Goal: Task Accomplishment & Management: Complete application form

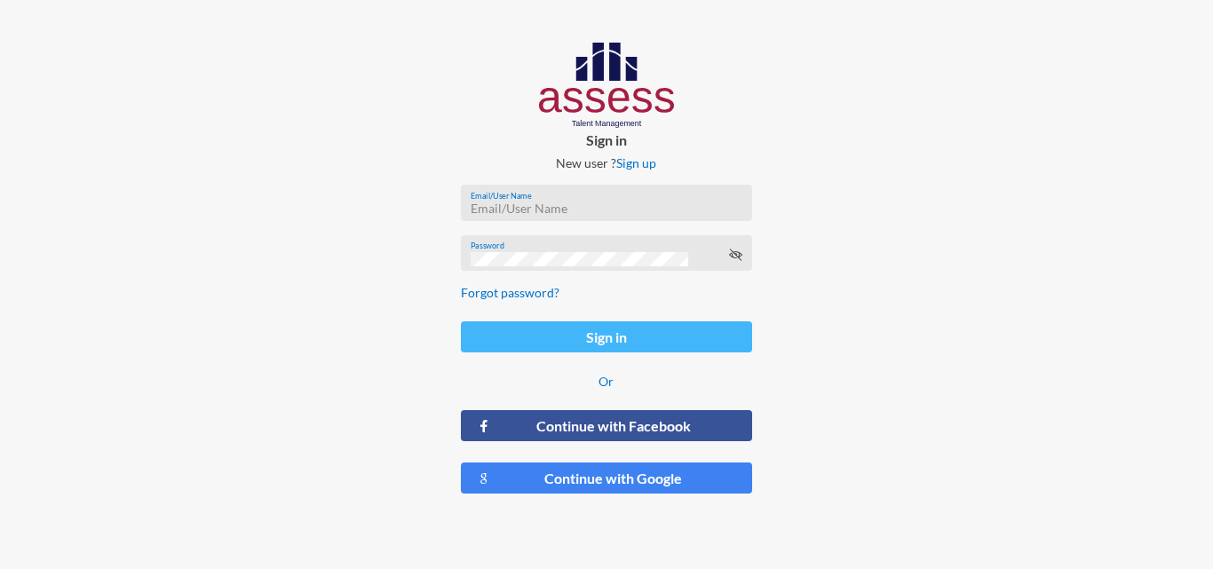
type input "[EMAIL_ADDRESS][DOMAIN_NAME]"
click at [646, 322] on button "Sign in" at bounding box center [606, 336] width 290 height 31
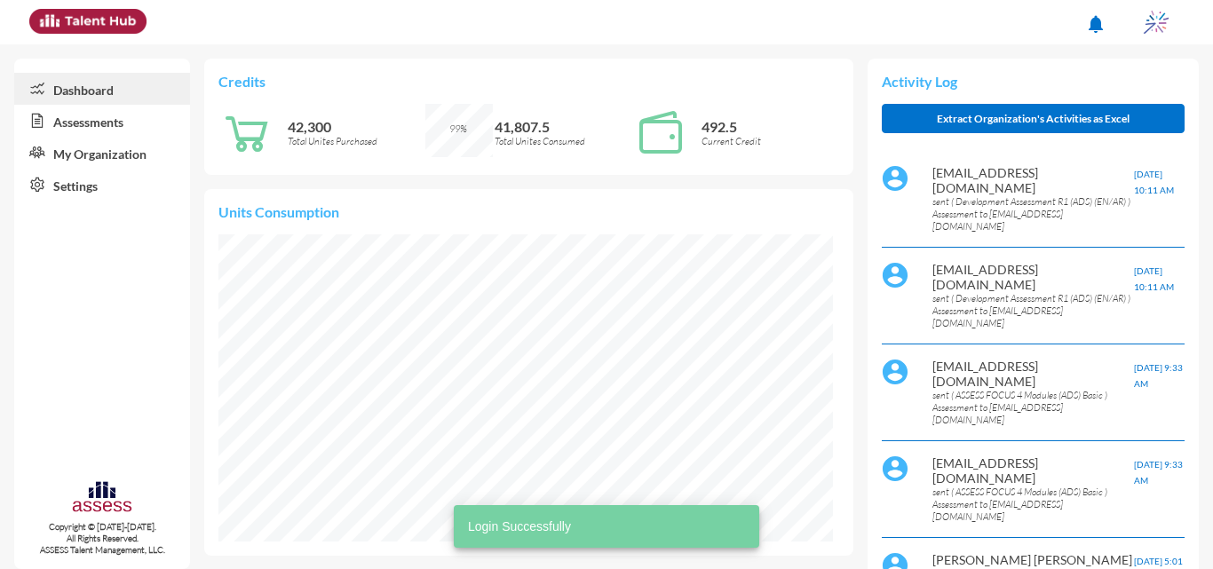
scroll to position [139, 279]
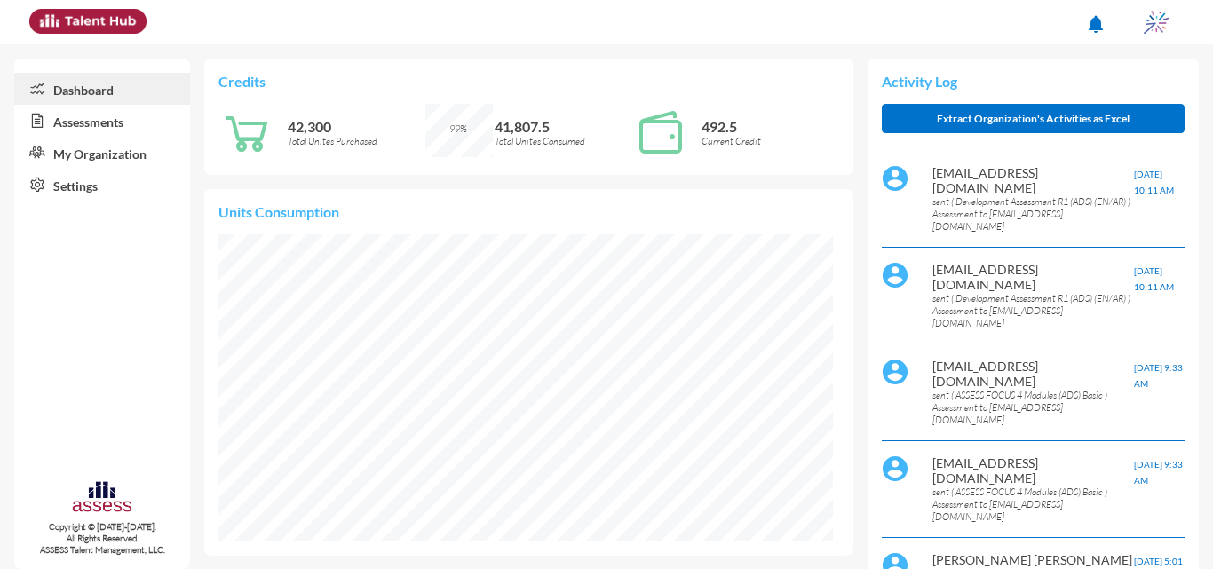
click at [77, 110] on link "Assessments" at bounding box center [102, 121] width 176 height 32
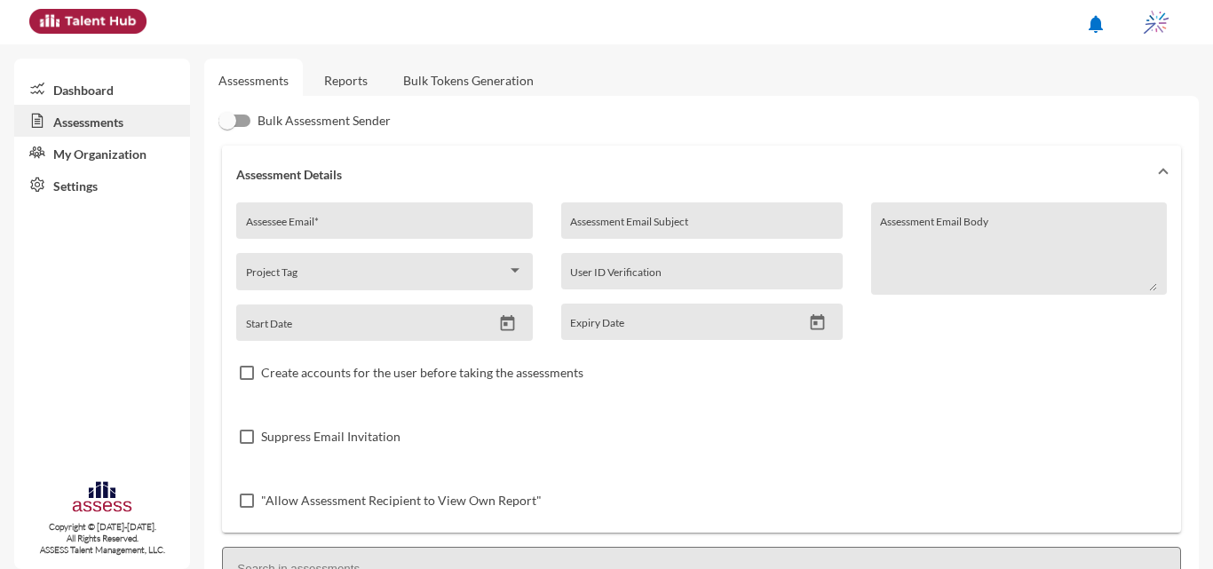
click at [447, 220] on input "Assessee Email *" at bounding box center [384, 227] width 277 height 14
paste input "[EMAIL_ADDRESS][DOMAIN_NAME]"
type input "[EMAIL_ADDRESS][DOMAIN_NAME]"
click at [646, 220] on input "Assessment Email Subject" at bounding box center [701, 227] width 263 height 14
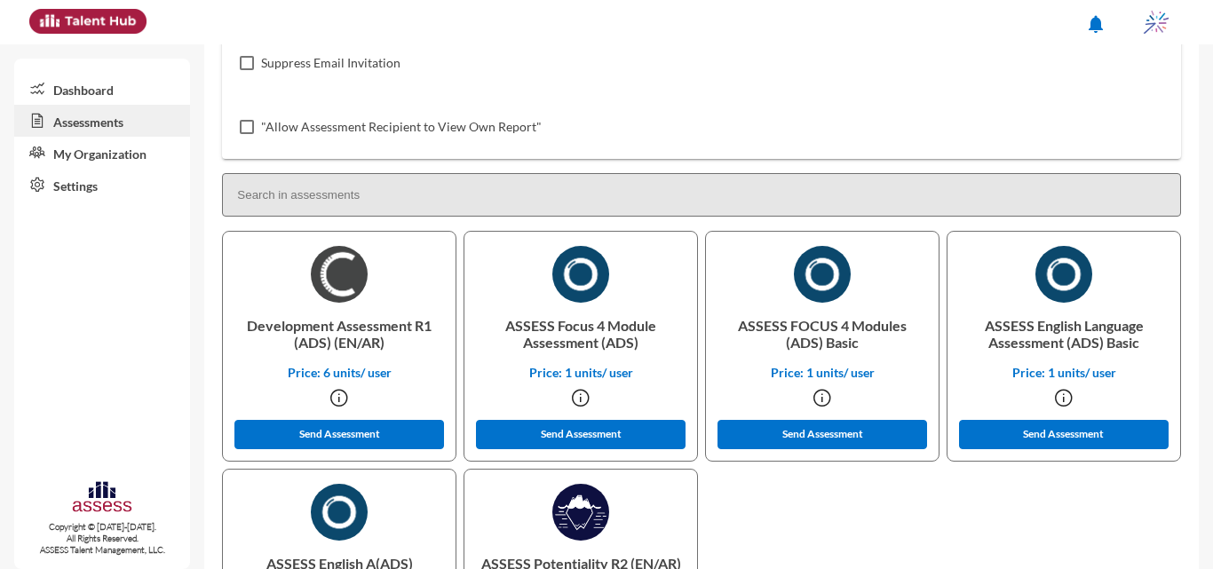
scroll to position [368, 0]
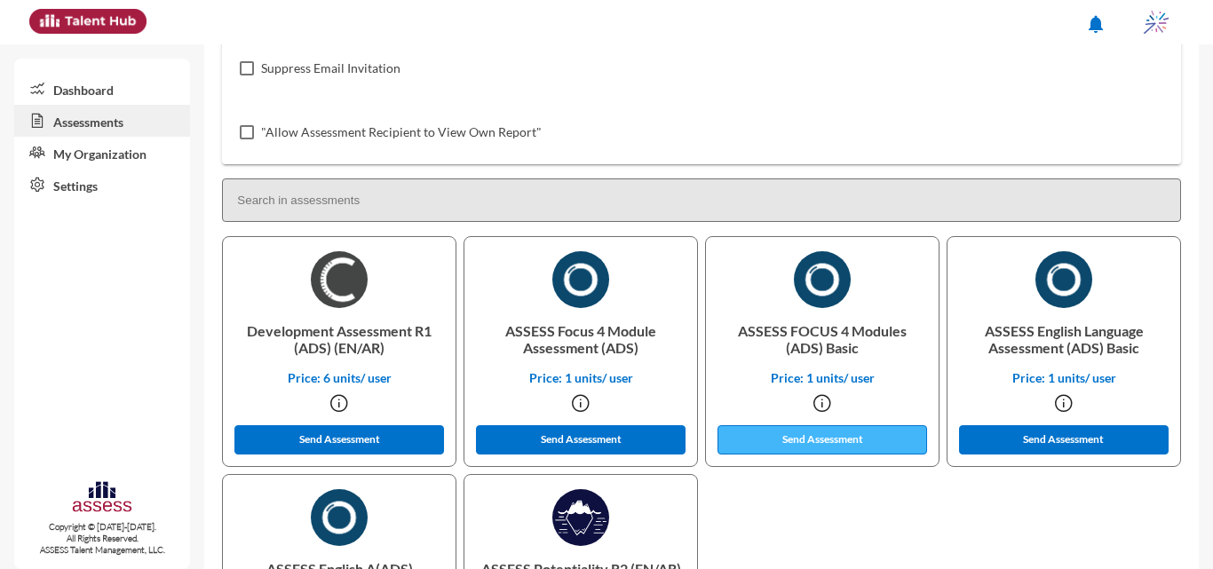
click at [837, 442] on button "Send Assessment" at bounding box center [821, 439] width 209 height 29
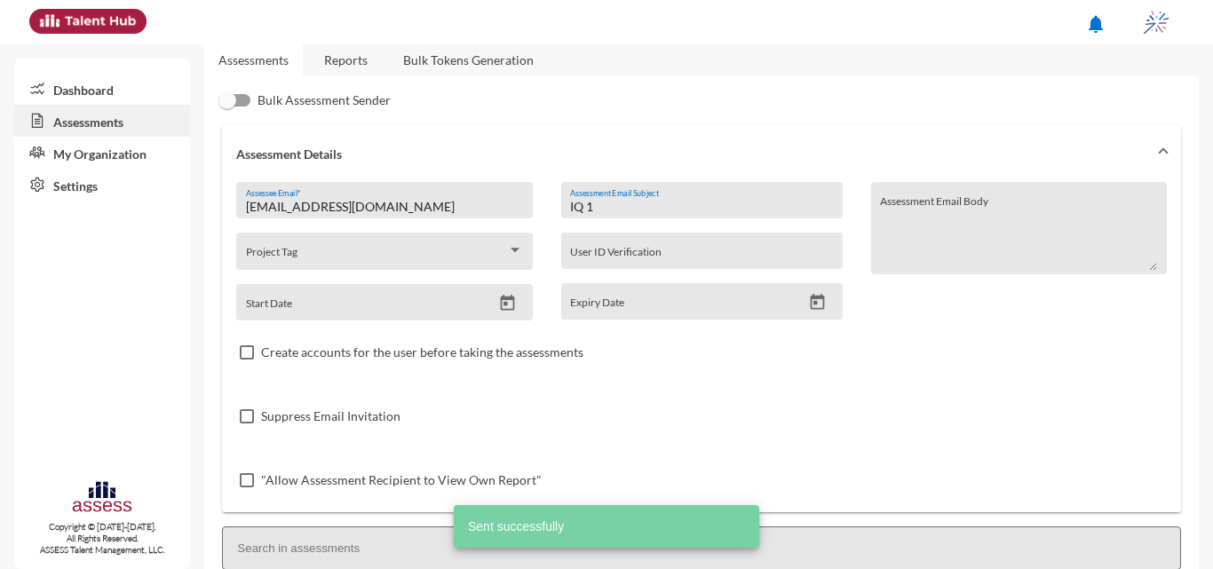
scroll to position [0, 0]
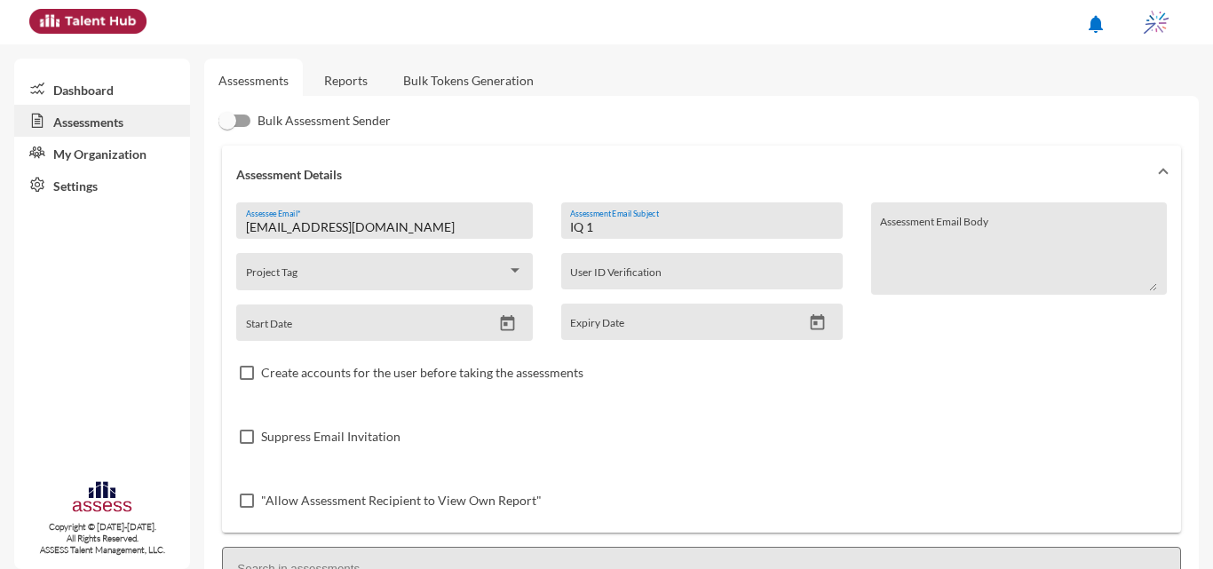
drag, startPoint x: 675, startPoint y: 234, endPoint x: 592, endPoint y: 218, distance: 84.1
click at [592, 218] on div "IQ 1 Assessment Email Subject" at bounding box center [701, 225] width 263 height 27
click at [596, 226] on input "IQ 1" at bounding box center [701, 227] width 263 height 14
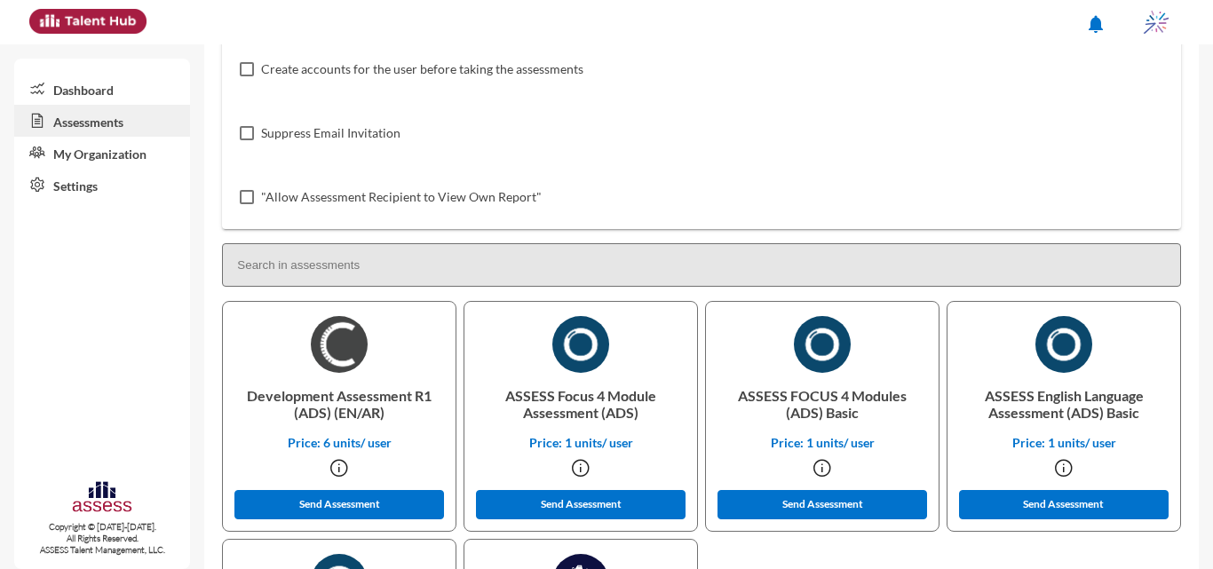
scroll to position [385, 0]
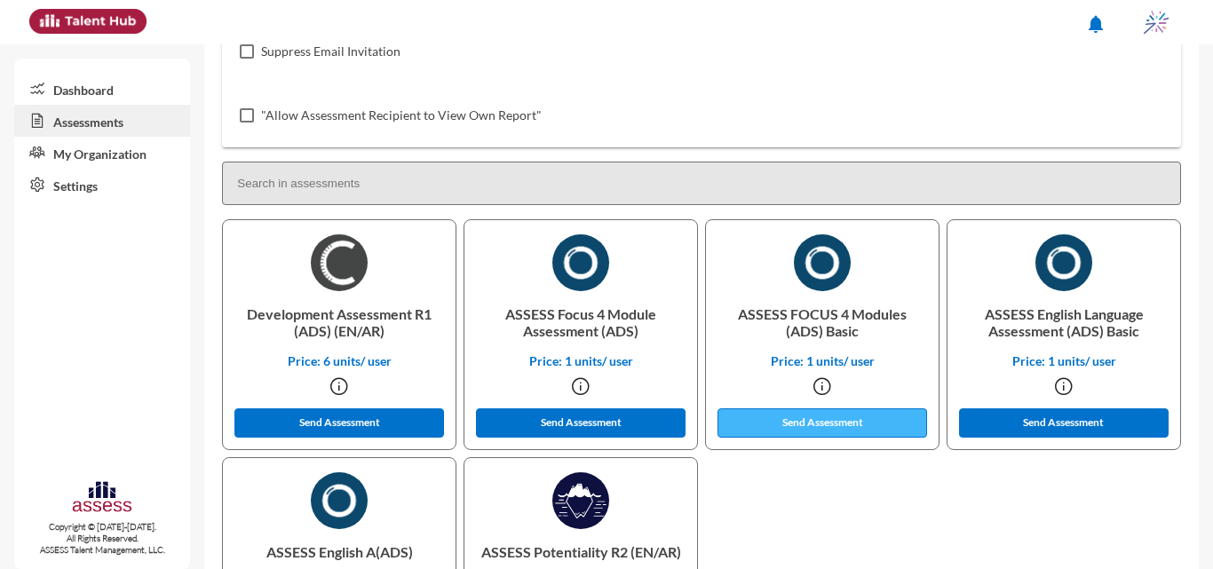
type input "IQ 2"
click at [770, 421] on button "Send Assessment" at bounding box center [821, 422] width 209 height 29
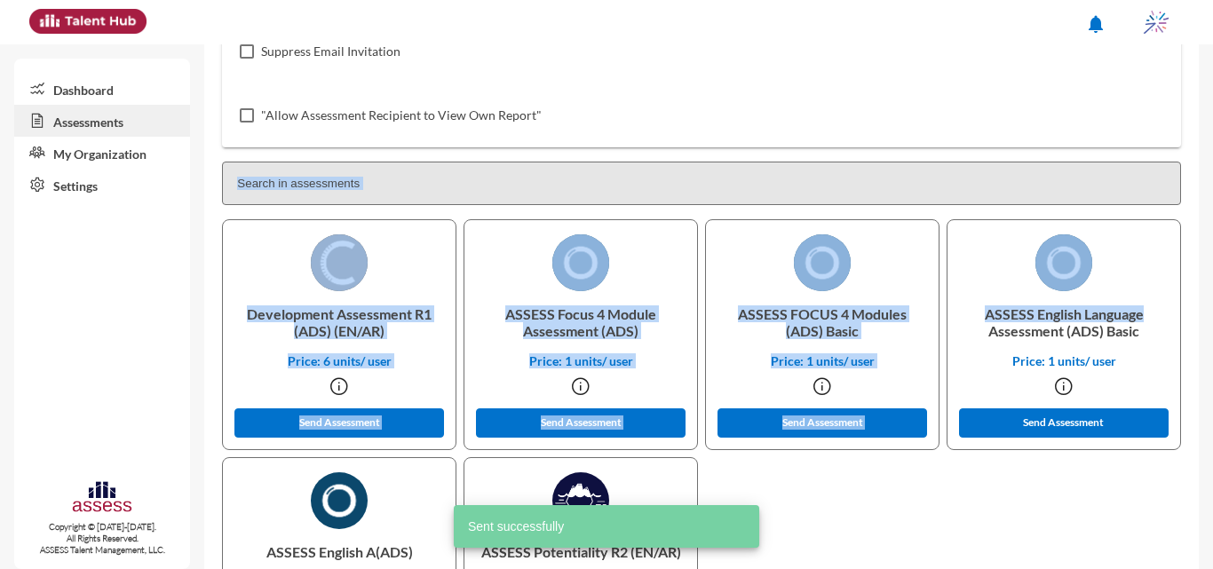
drag, startPoint x: 1198, startPoint y: 298, endPoint x: 1183, endPoint y: 175, distance: 124.3
click at [1183, 175] on div "Assessments Reports Bulk Tokens Generation Bulk Assessment Sender Assessment De…" at bounding box center [708, 184] width 1008 height 1050
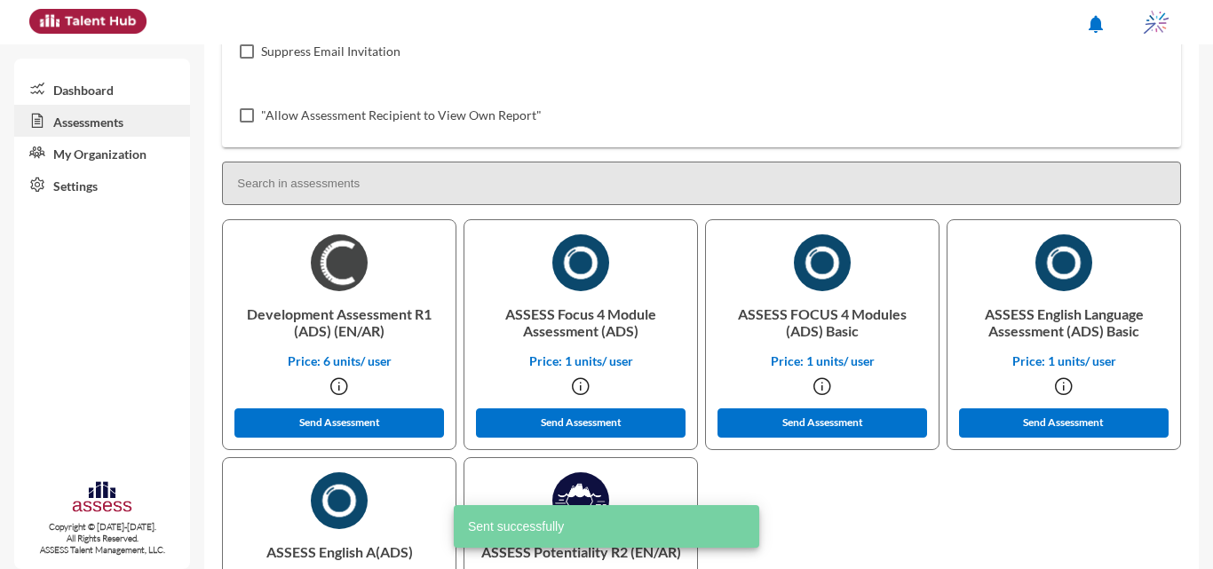
click at [1183, 175] on div "Bulk Assessment Sender Assessment Details [EMAIL_ADDRESS][DOMAIN_NAME] Assessee…" at bounding box center [701, 210] width 994 height 999
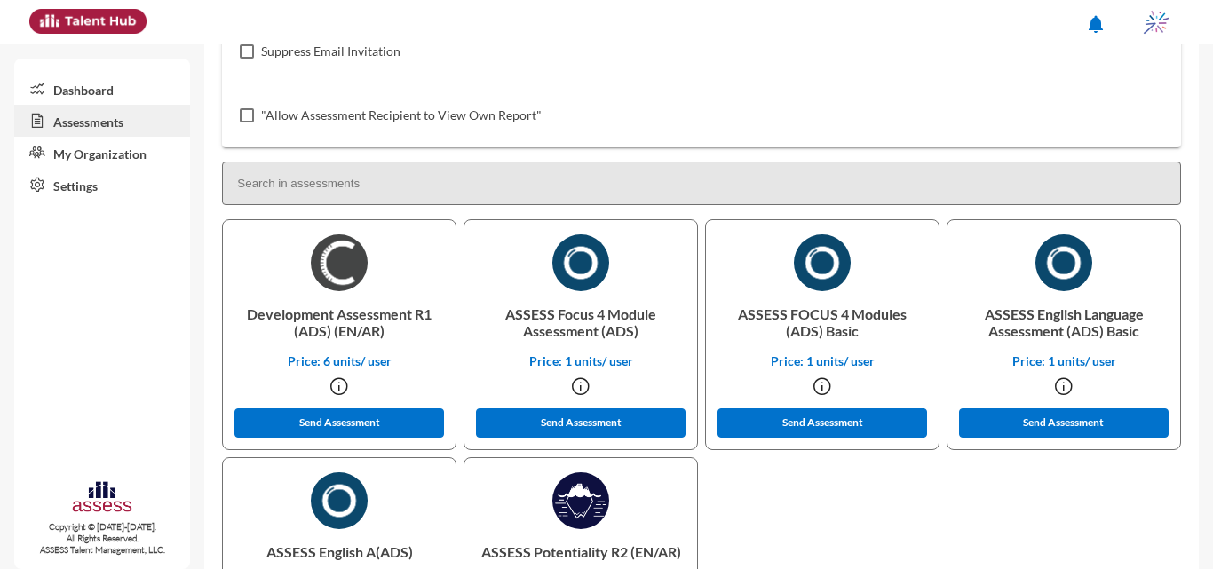
drag, startPoint x: 1202, startPoint y: 265, endPoint x: 1206, endPoint y: 257, distance: 9.9
click at [1206, 258] on mat-sidenav-content "Assessments Reports Bulk Tokens Generation Bulk Assessment Sender Assessment De…" at bounding box center [708, 306] width 1008 height 525
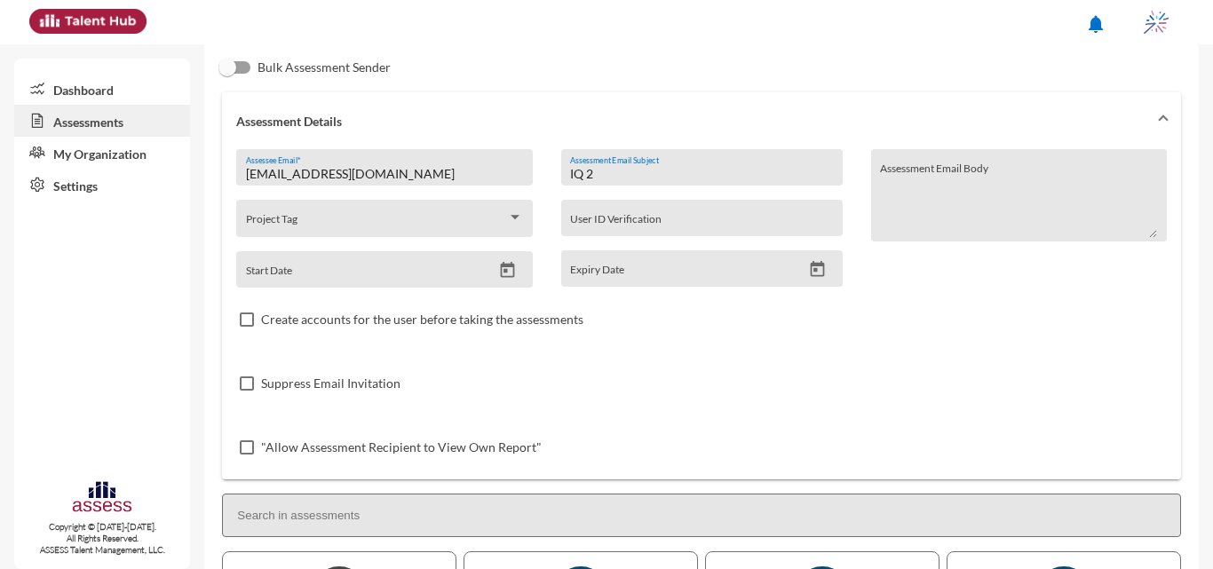
scroll to position [0, 0]
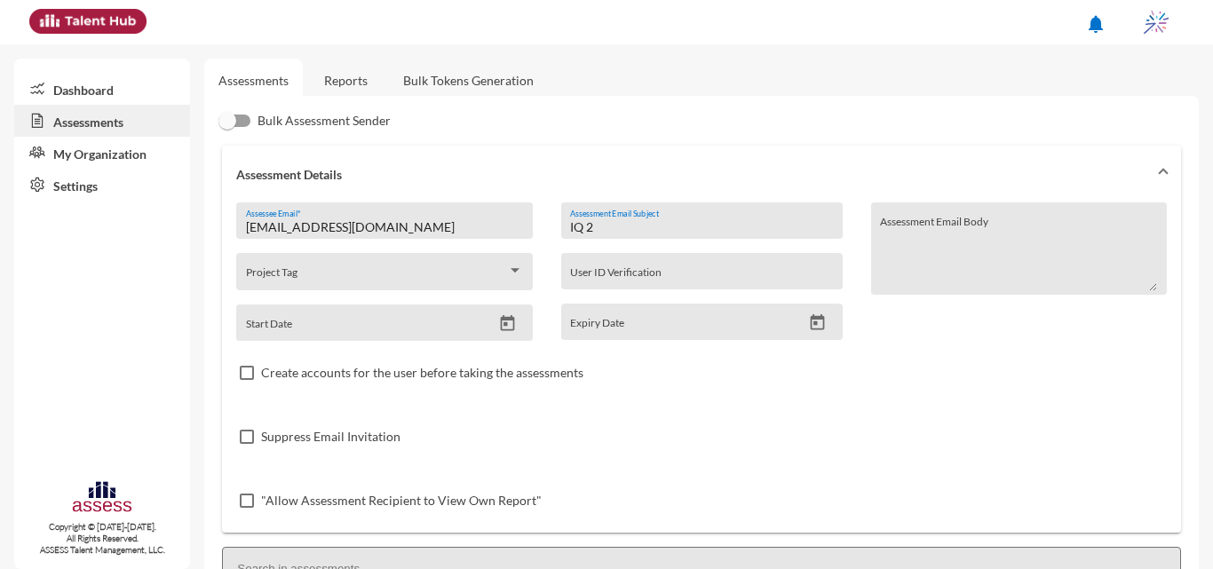
drag, startPoint x: 599, startPoint y: 225, endPoint x: 525, endPoint y: 218, distance: 73.9
click at [525, 218] on div "[EMAIL_ADDRESS][DOMAIN_NAME] Assessee Email * Project Tag Start Date IQ 2 Asses…" at bounding box center [701, 367] width 930 height 330
type input "O"
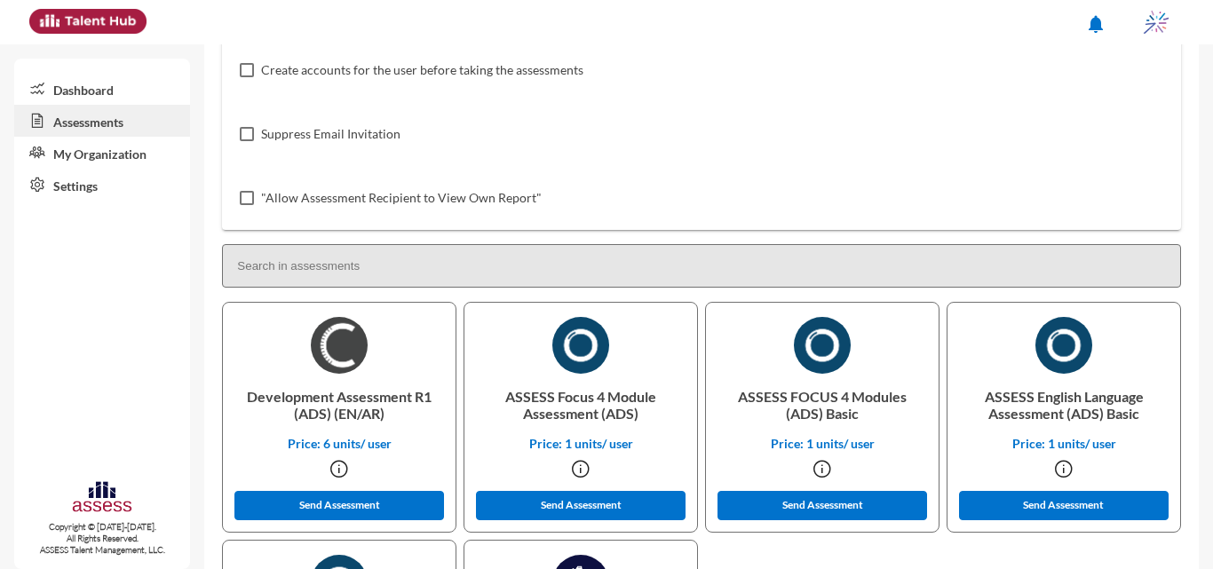
scroll to position [326, 0]
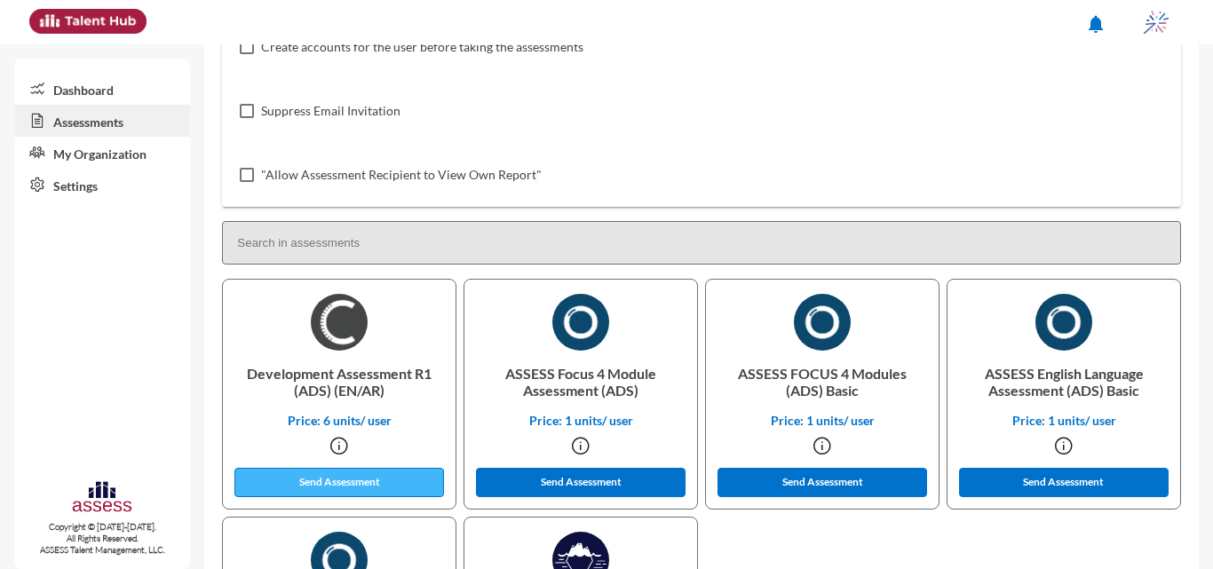
click at [408, 483] on button "Send Assessment" at bounding box center [338, 482] width 209 height 29
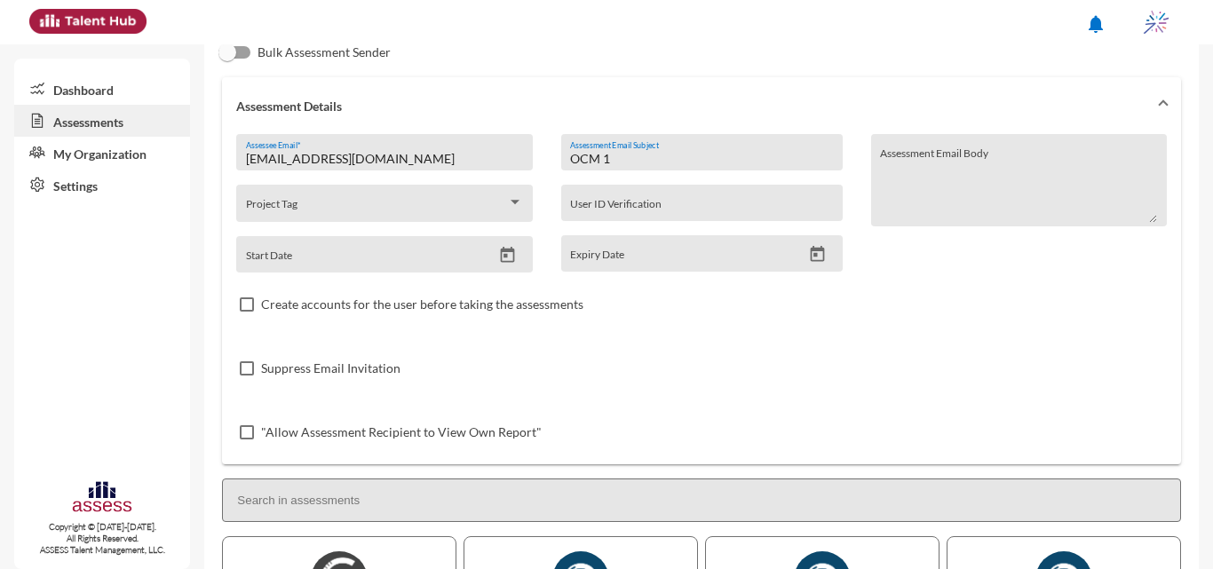
scroll to position [57, 0]
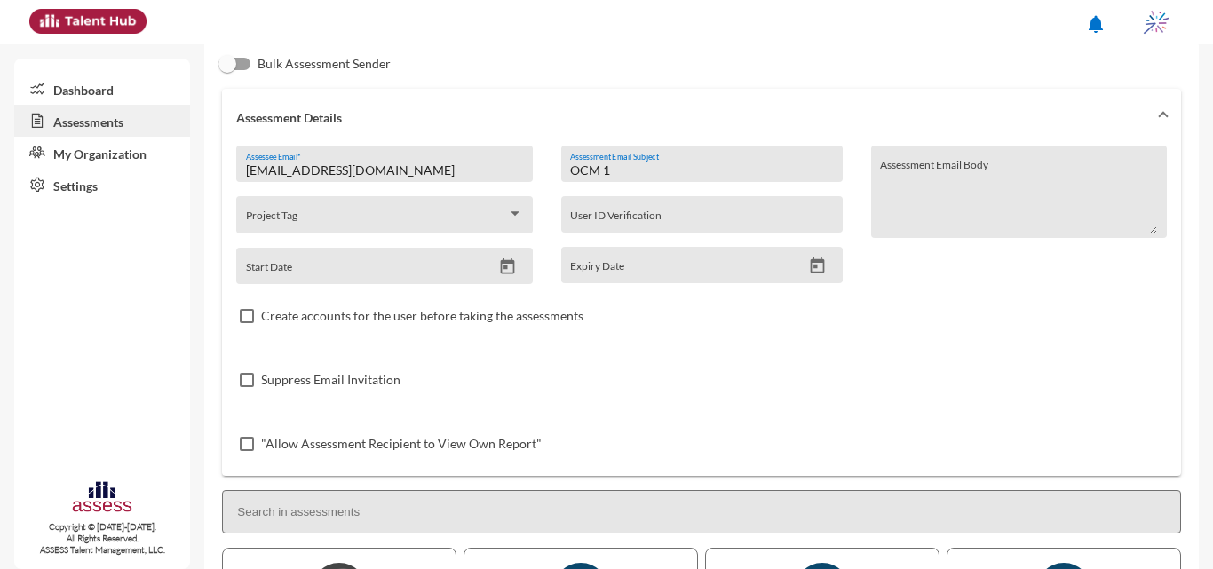
click at [750, 169] on input "OCM 1" at bounding box center [701, 170] width 263 height 14
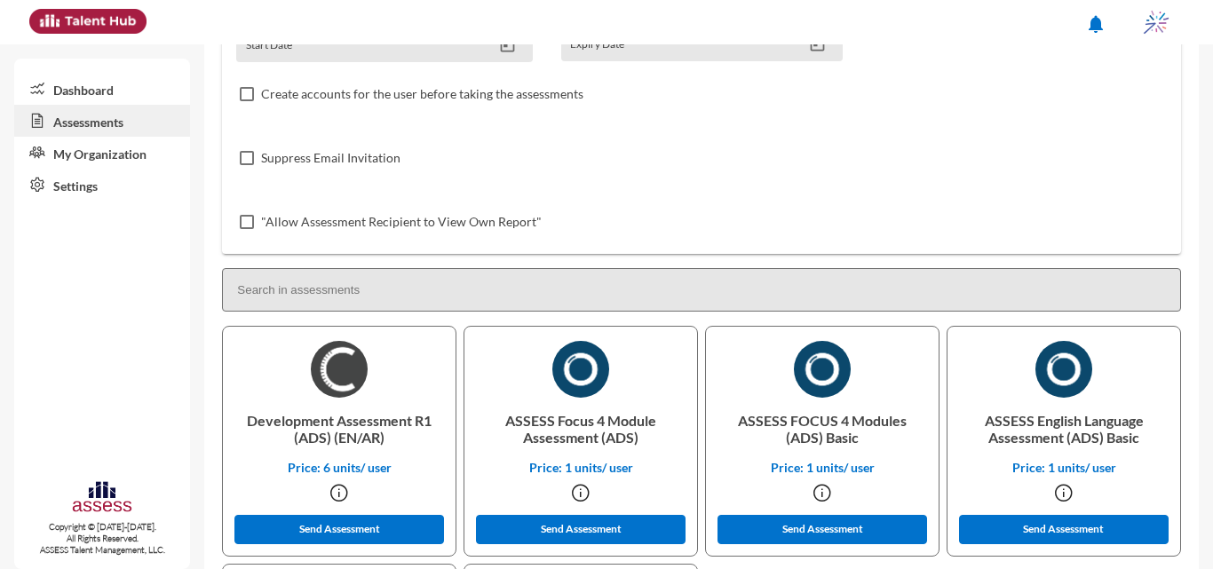
scroll to position [282, 0]
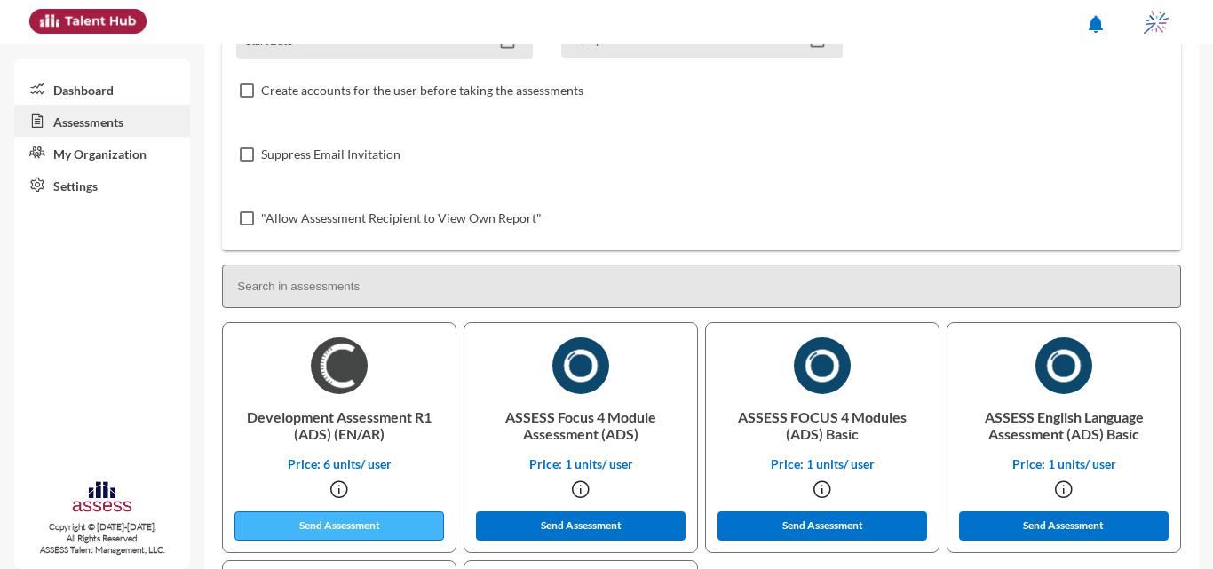
type input "OCM 2"
click at [336, 517] on button "Send Assessment" at bounding box center [338, 525] width 209 height 29
